Goal: Information Seeking & Learning: Learn about a topic

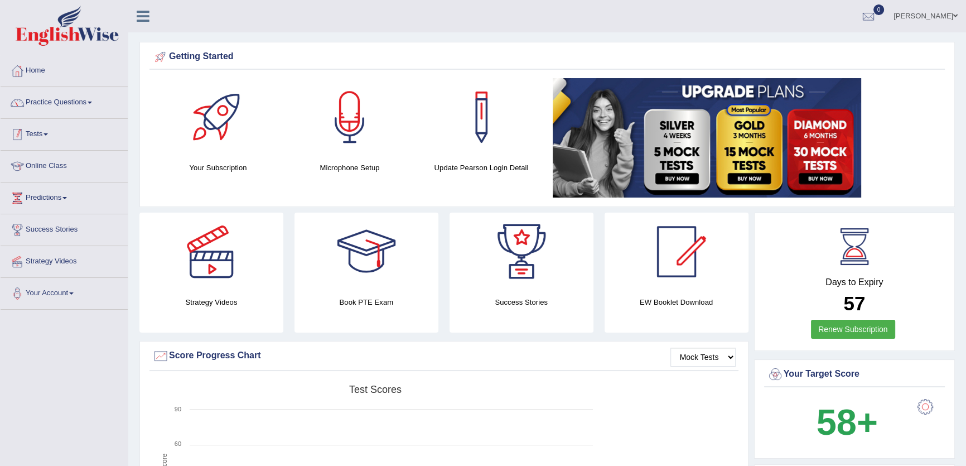
click at [71, 102] on link "Practice Questions" at bounding box center [64, 101] width 127 height 28
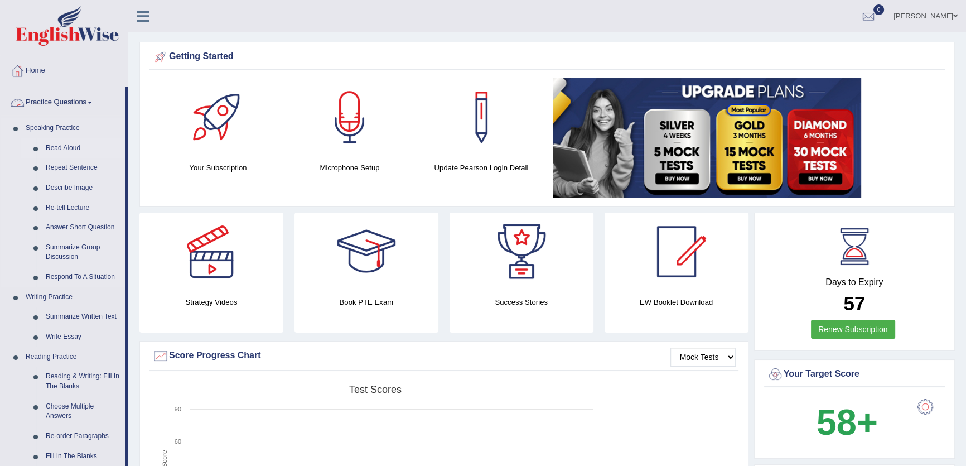
click at [65, 144] on link "Read Aloud" at bounding box center [83, 148] width 84 height 20
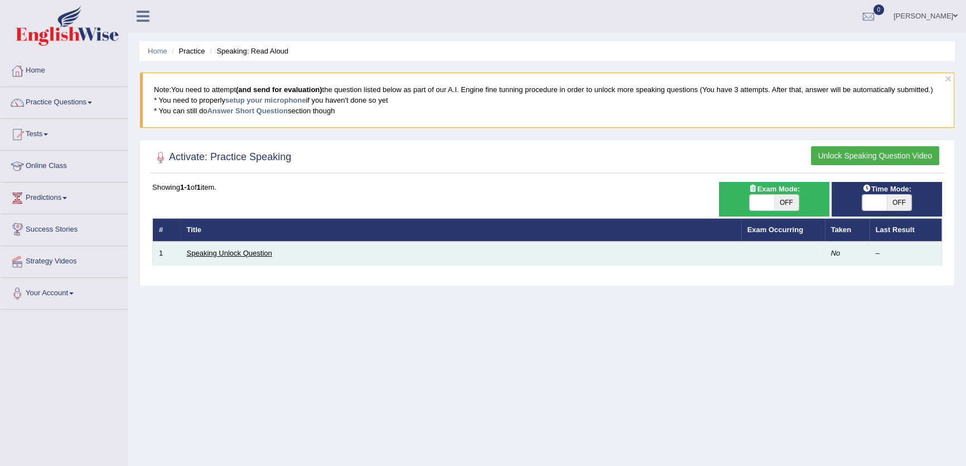
click at [229, 254] on link "Speaking Unlock Question" at bounding box center [229, 253] width 85 height 8
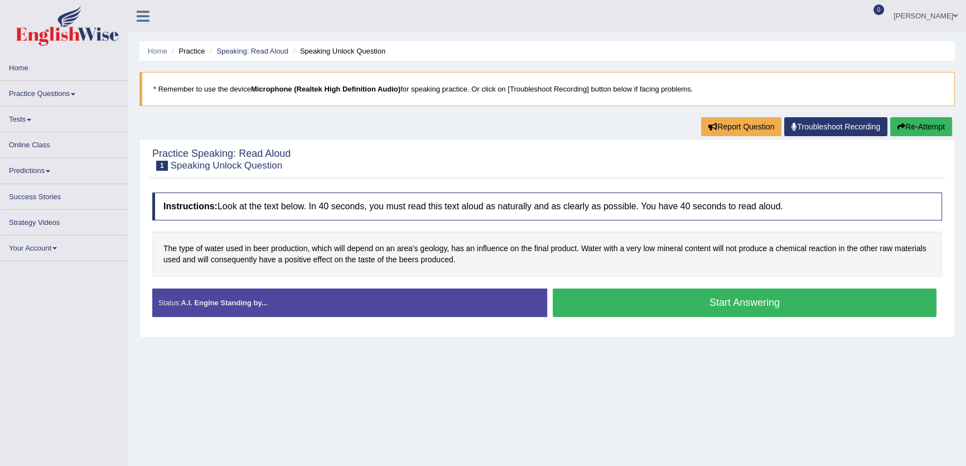
click at [722, 301] on button "Start Answering" at bounding box center [745, 302] width 384 height 28
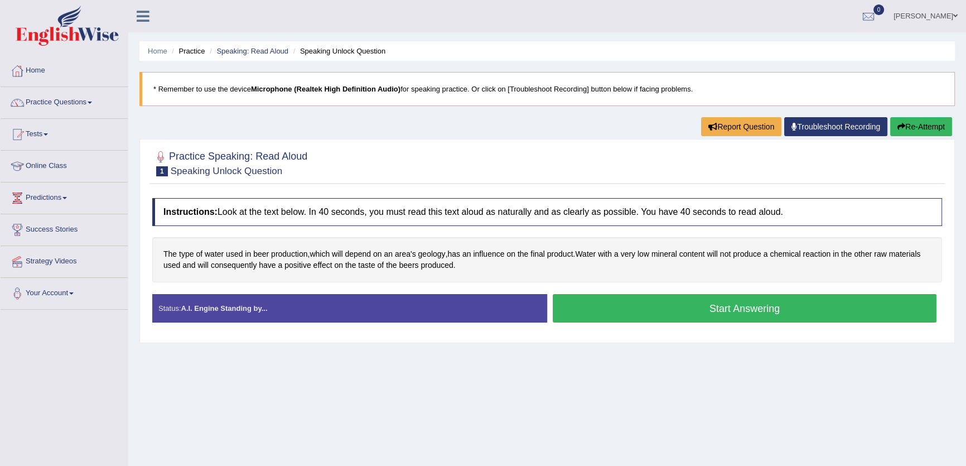
click at [729, 304] on button "Start Answering" at bounding box center [745, 308] width 384 height 28
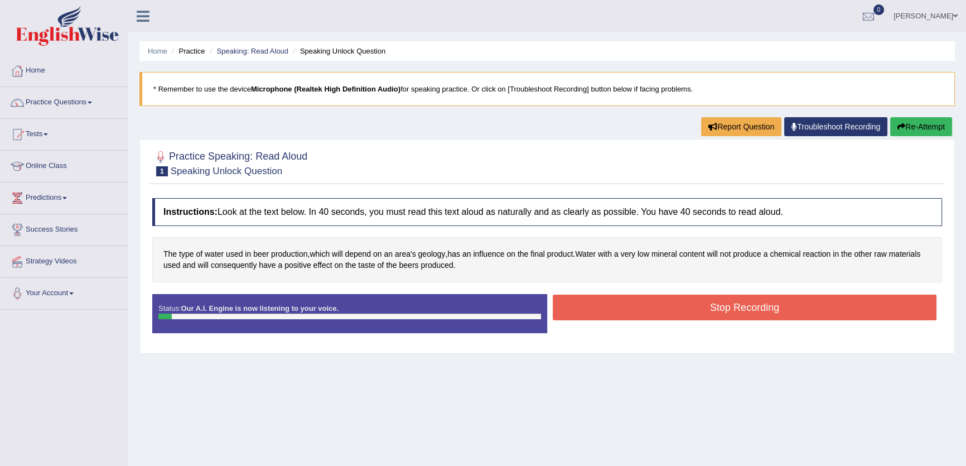
click at [729, 304] on button "Stop Recording" at bounding box center [745, 308] width 384 height 26
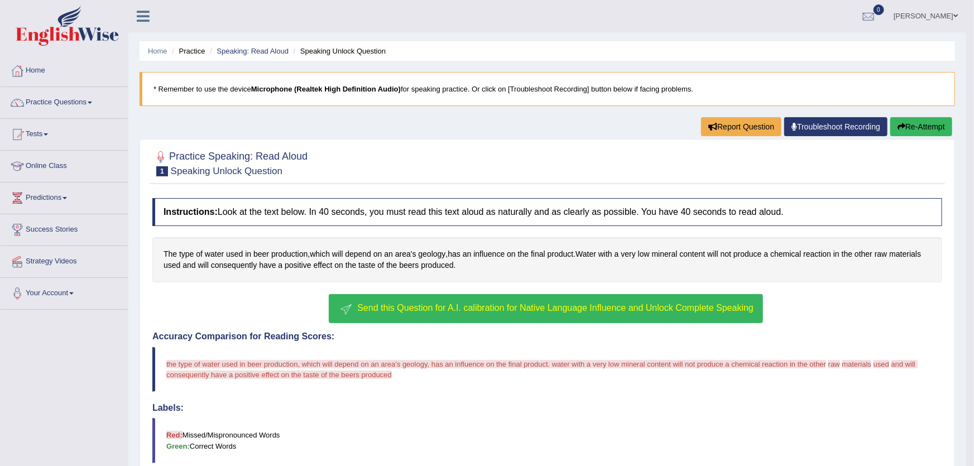
click at [545, 307] on span "Send this Question for A.I. calibration for Native Language Influence and Unloc…" at bounding box center [555, 307] width 396 height 9
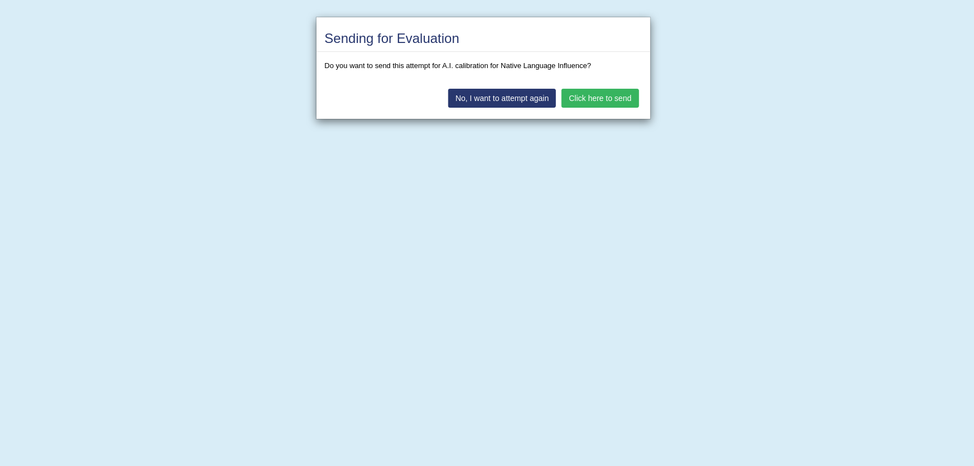
click at [609, 95] on button "Click here to send" at bounding box center [599, 98] width 77 height 19
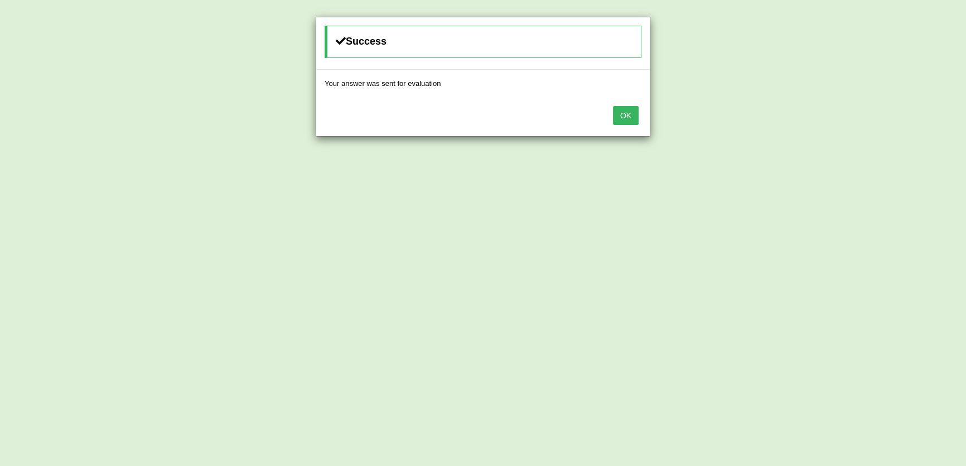
click at [620, 106] on button "OK" at bounding box center [626, 115] width 26 height 19
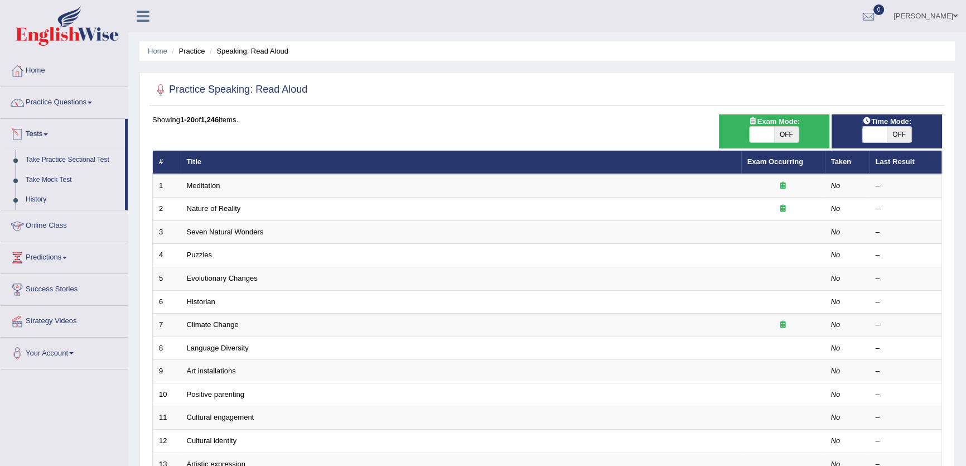
click at [45, 156] on link "Take Practice Sectional Test" at bounding box center [73, 160] width 104 height 20
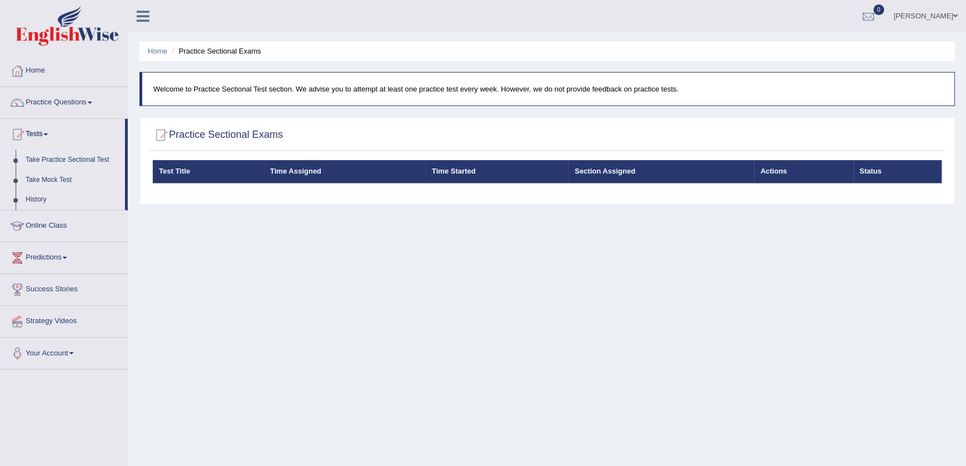
click at [56, 182] on link "Take Mock Test" at bounding box center [73, 180] width 104 height 20
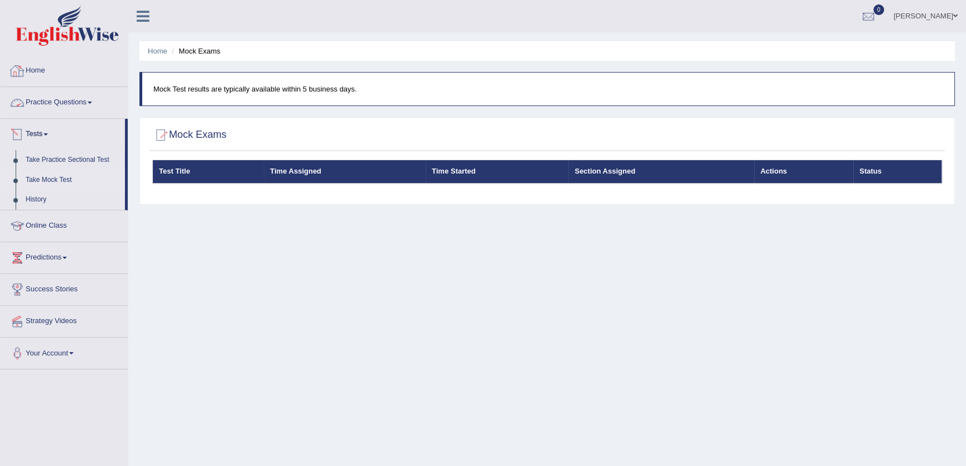
click at [48, 68] on link "Home" at bounding box center [64, 69] width 127 height 28
